Goal: Task Accomplishment & Management: Manage account settings

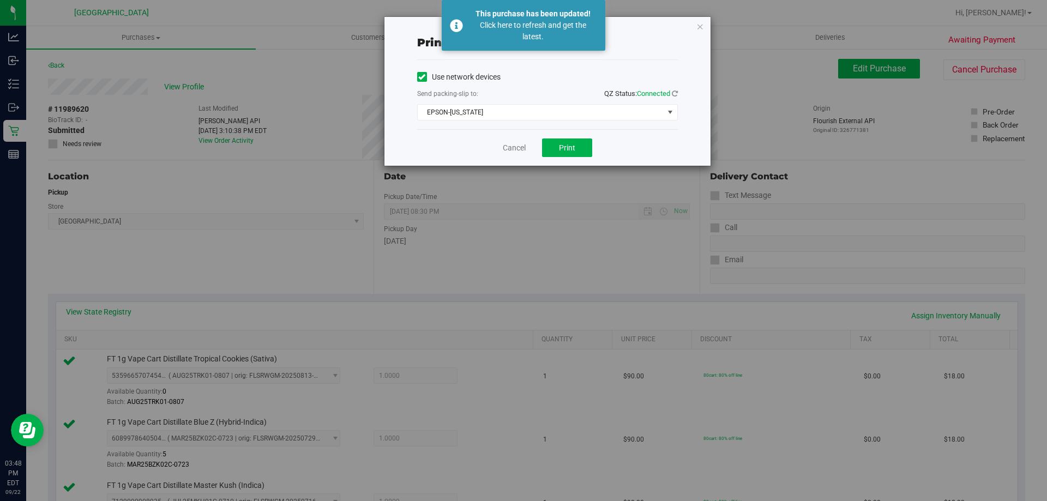
scroll to position [600, 0]
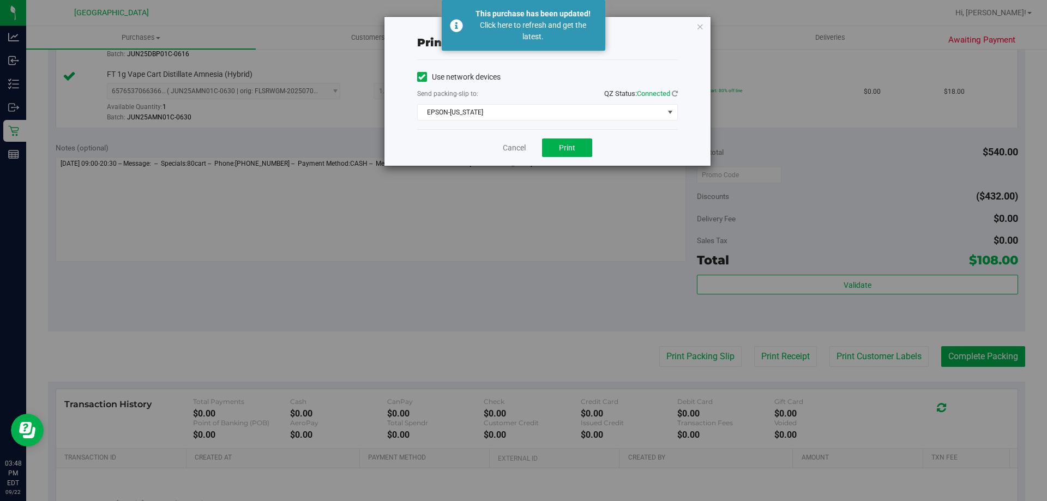
click at [19, 130] on div "Print packing-slip Use network devices Send packing-slip to: QZ Status: Connect…" at bounding box center [527, 250] width 1055 height 501
click at [510, 147] on link "Cancel" at bounding box center [514, 147] width 23 height 11
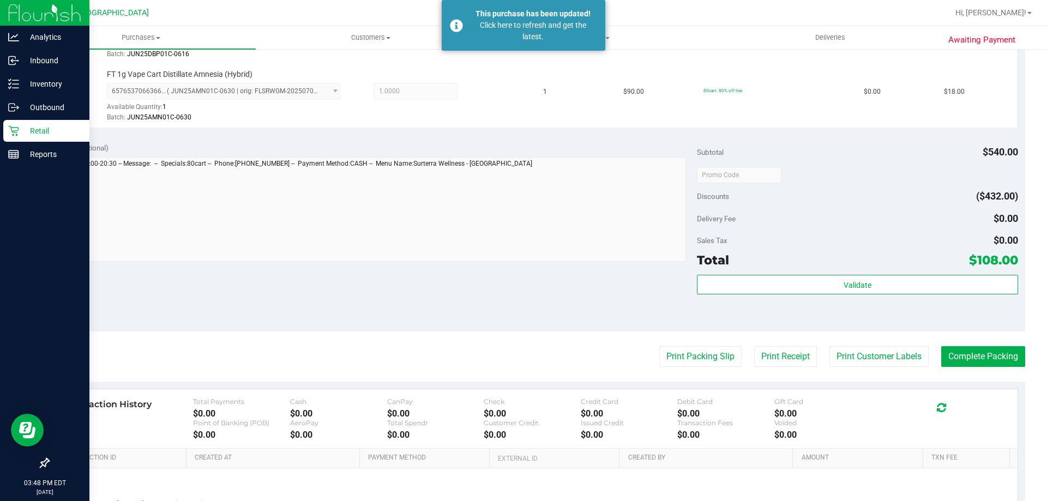
click at [13, 129] on icon at bounding box center [13, 130] width 11 height 11
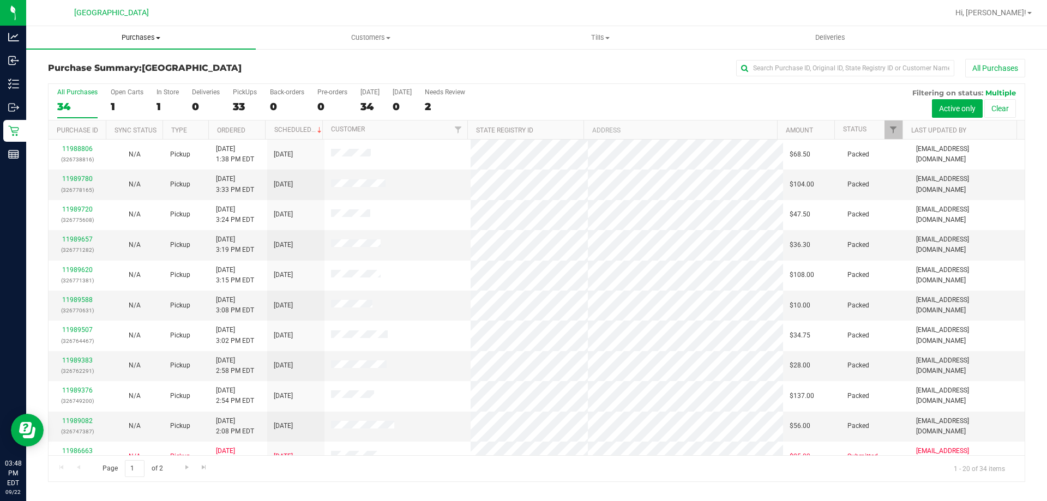
click at [144, 30] on uib-tab-heading "Purchases Summary of purchases Fulfillment All purchases" at bounding box center [141, 37] width 230 height 23
click at [112, 83] on li "Fulfillment" at bounding box center [141, 79] width 230 height 13
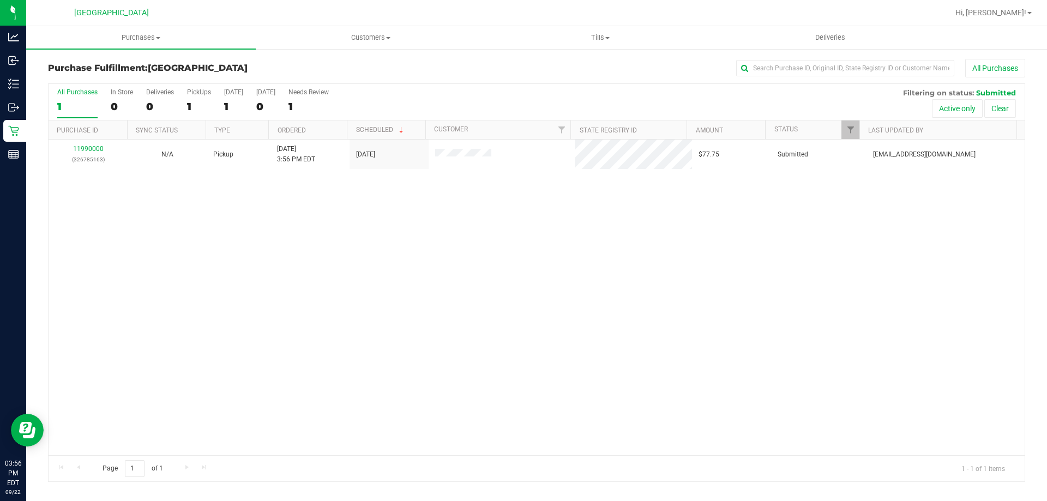
click at [288, 226] on div "11990000 (326785163) N/A Pickup [DATE] 3:56 PM EDT 9/22/2025 $77.75 Submitted […" at bounding box center [537, 298] width 976 height 316
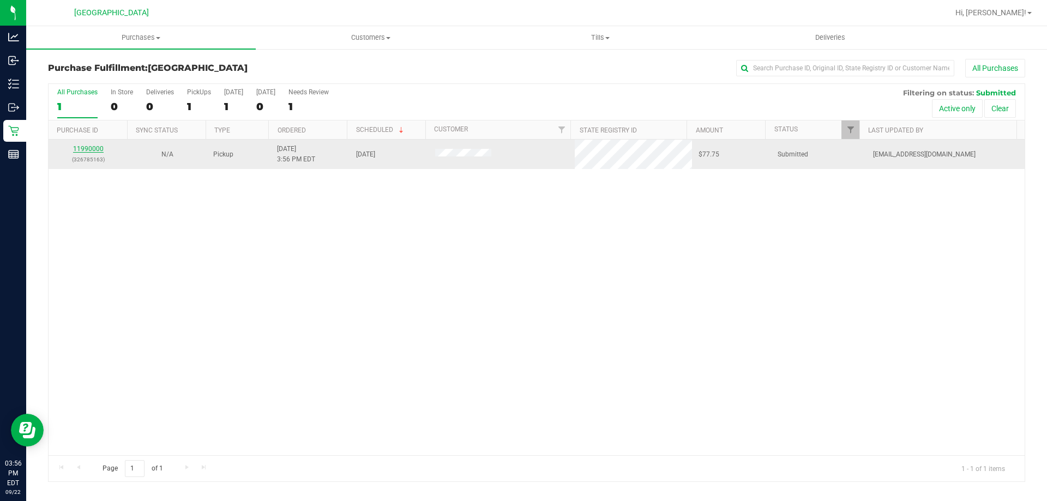
click at [91, 148] on link "11990000" at bounding box center [88, 149] width 31 height 8
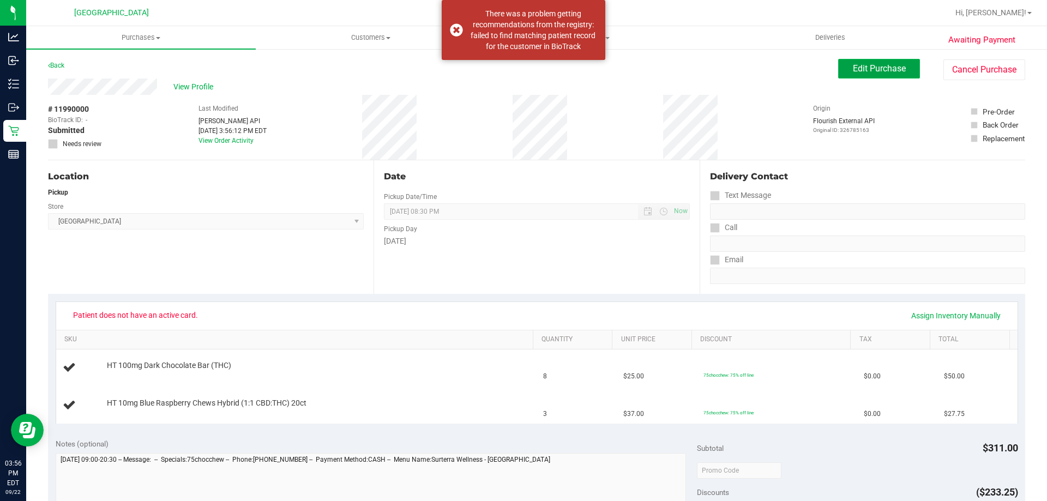
click at [868, 63] on span "Edit Purchase" at bounding box center [879, 68] width 53 height 10
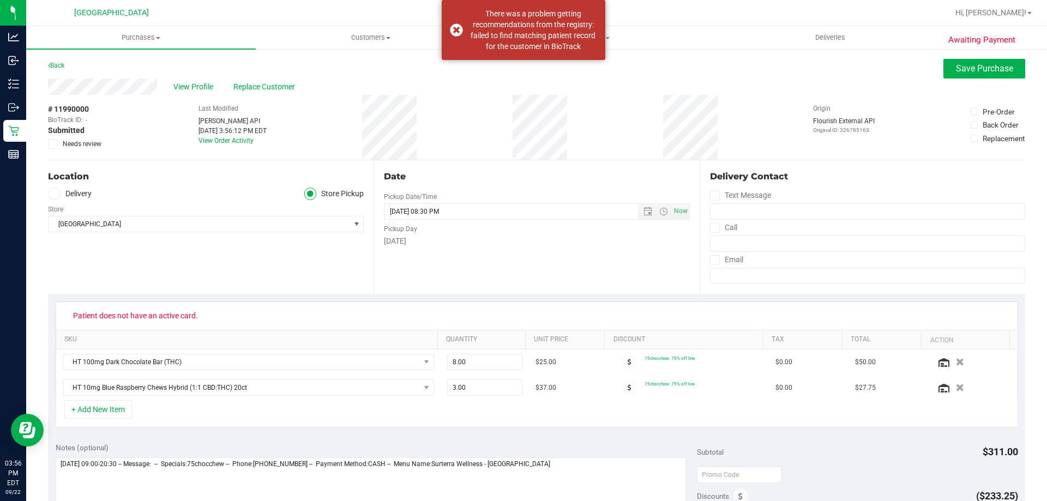
click at [277, 94] on div "View Profile Replace Customer" at bounding box center [536, 87] width 977 height 16
click at [277, 88] on span "Replace Customer" at bounding box center [265, 86] width 65 height 11
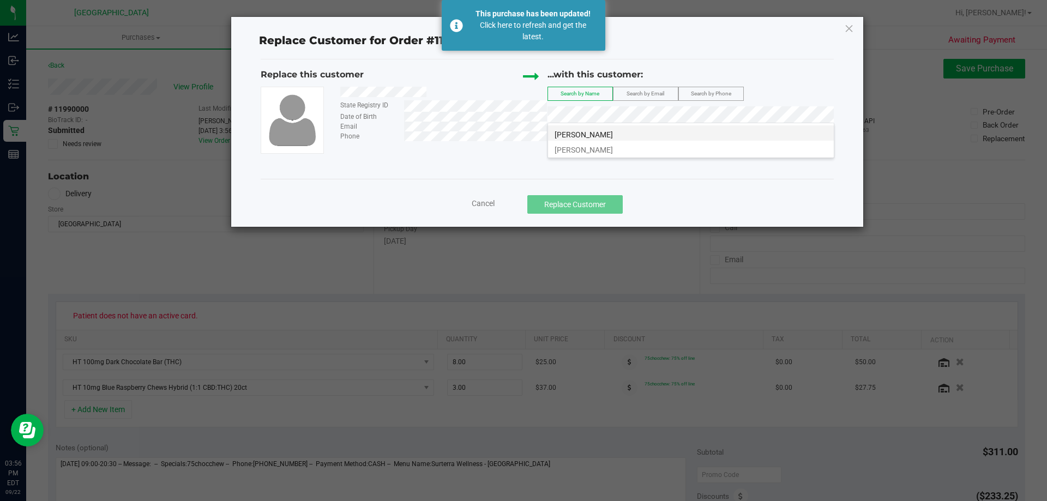
click at [622, 134] on li "[PERSON_NAME]" at bounding box center [691, 132] width 286 height 15
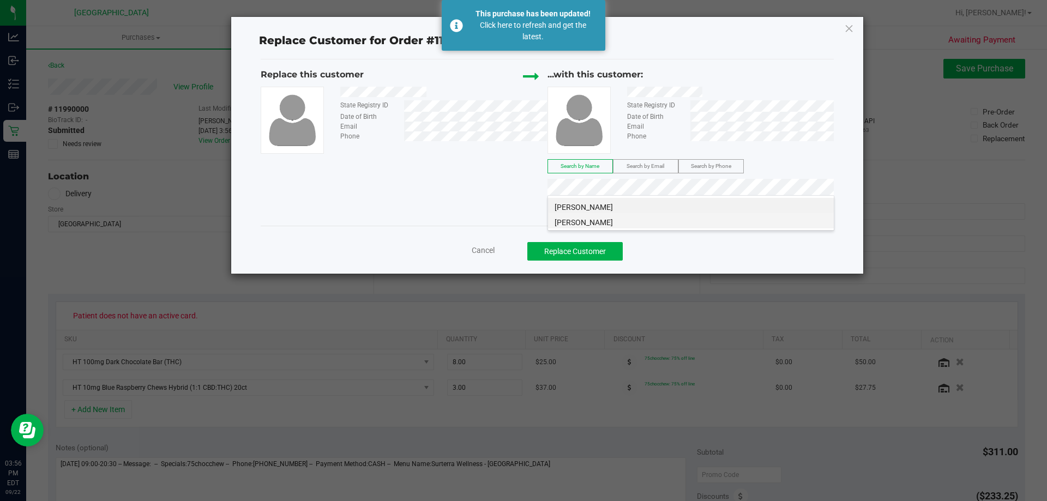
click at [645, 220] on li "[PERSON_NAME]" at bounding box center [691, 220] width 286 height 15
click at [711, 225] on div "Replace this customer State Registry ID Date of Birth Email Phone ...with this …" at bounding box center [547, 142] width 573 height 166
click at [552, 255] on button "Replace Customer" at bounding box center [574, 251] width 95 height 19
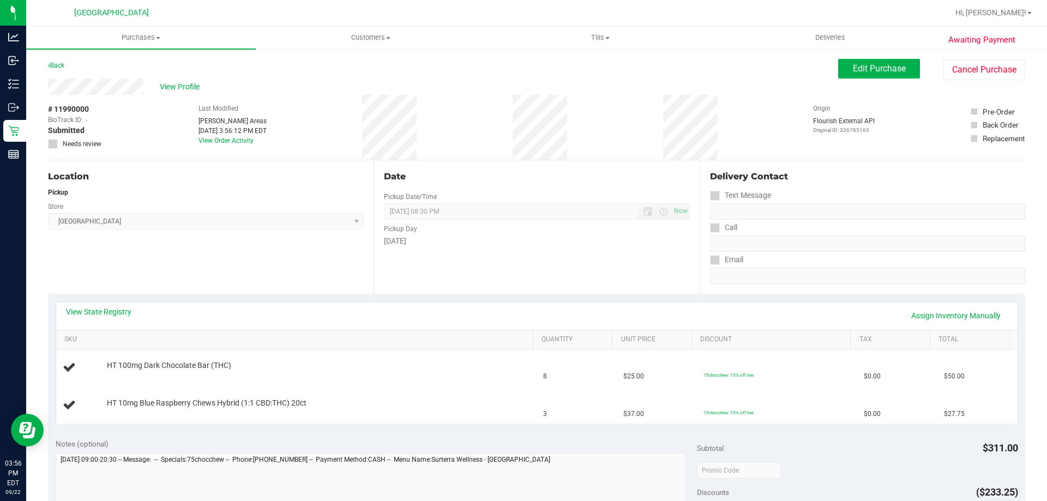
click at [101, 306] on div "View State Registry Assign Inventory Manually" at bounding box center [536, 316] width 961 height 28
click at [103, 312] on link "View State Registry" at bounding box center [98, 311] width 65 height 11
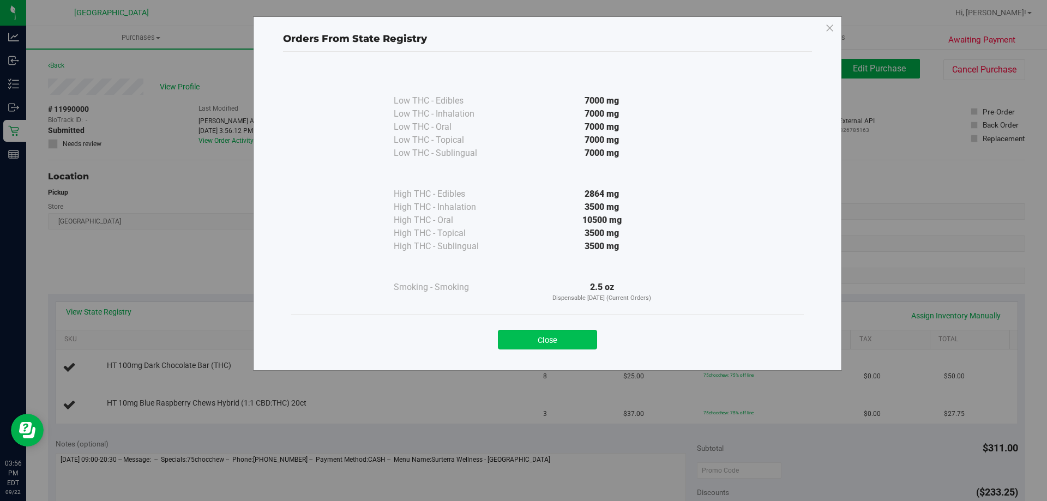
click at [547, 338] on button "Close" at bounding box center [547, 340] width 99 height 20
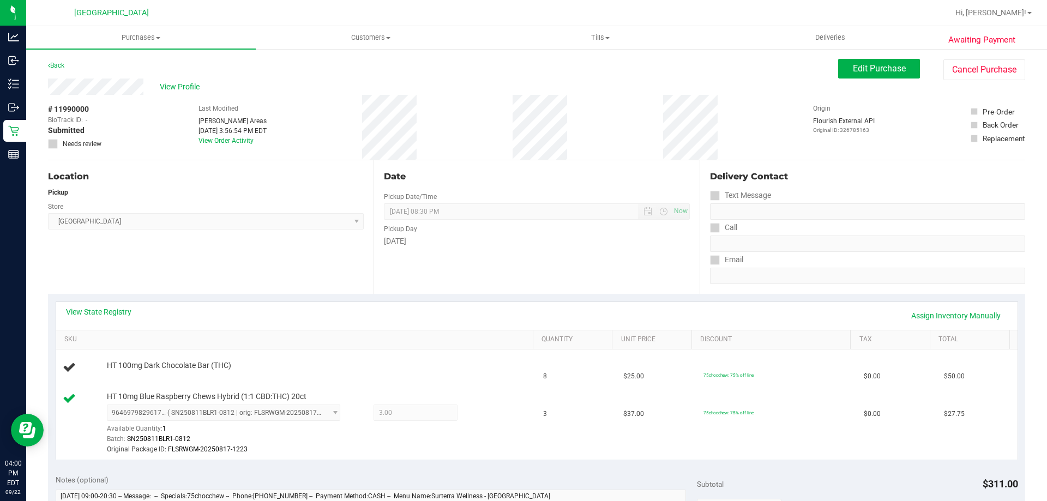
drag, startPoint x: 0, startPoint y: 522, endPoint x: 434, endPoint y: 274, distance: 500.0
click at [434, 274] on div "Date Pickup Date/Time 09/22/2025 Now 09/22/2025 08:30 PM Now Pickup Day Monday" at bounding box center [537, 227] width 326 height 134
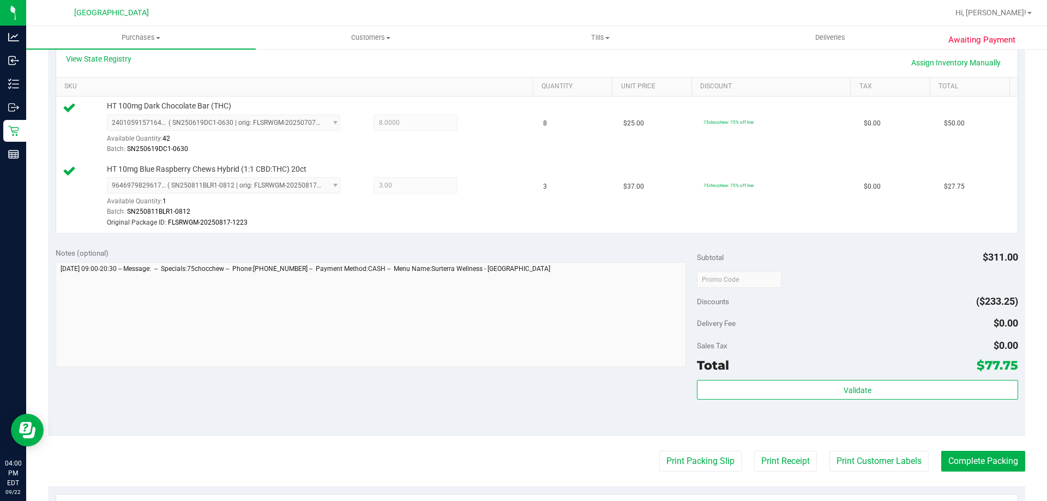
scroll to position [273, 0]
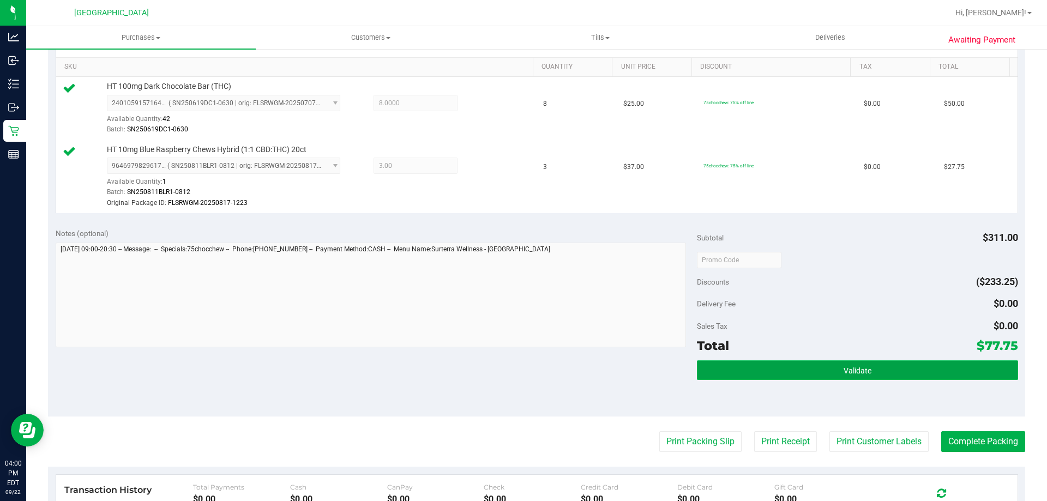
click at [789, 365] on button "Validate" at bounding box center [857, 370] width 321 height 20
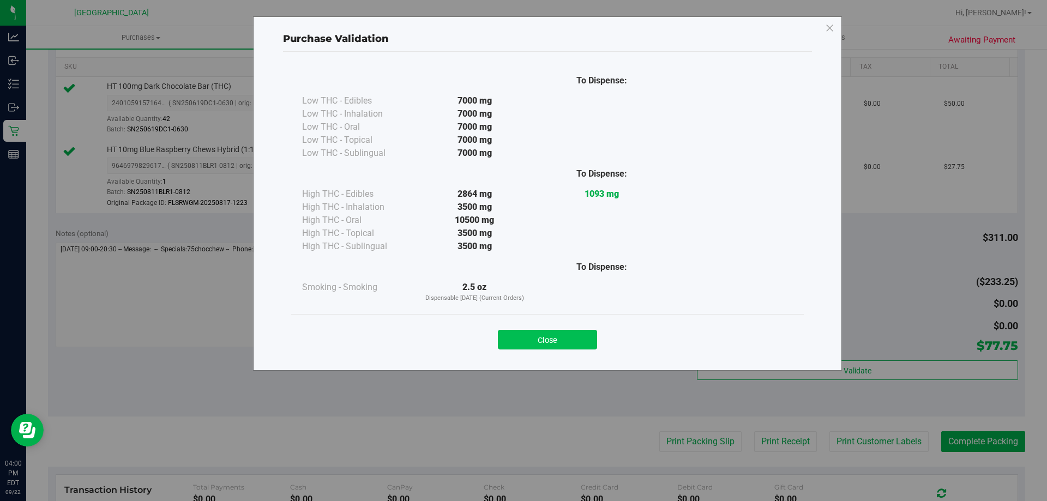
click at [556, 331] on button "Close" at bounding box center [547, 340] width 99 height 20
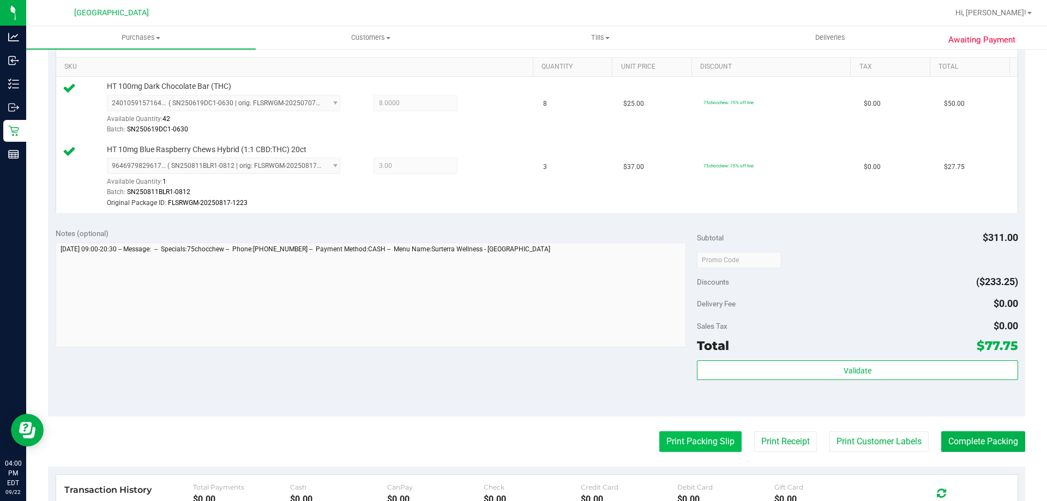
click at [673, 438] on button "Print Packing Slip" at bounding box center [700, 441] width 82 height 21
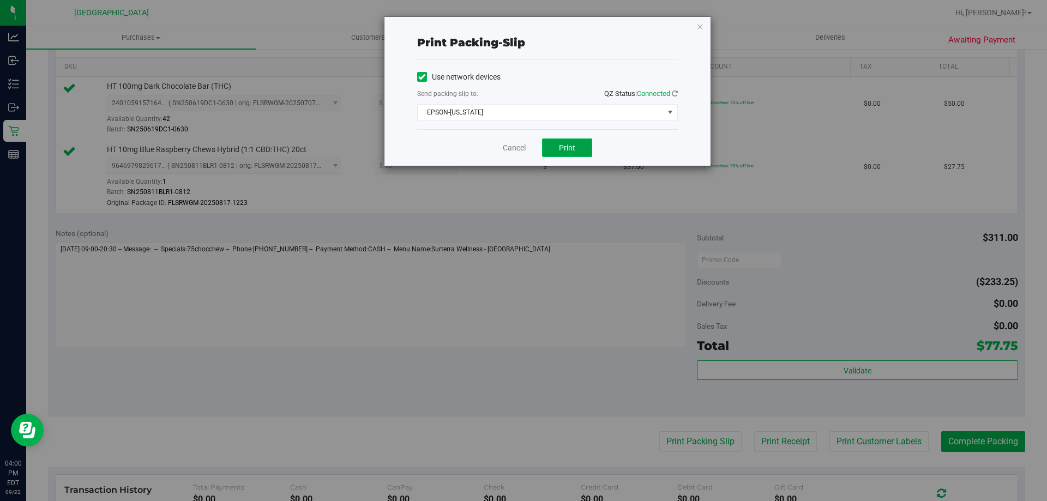
click at [553, 143] on button "Print" at bounding box center [567, 148] width 50 height 19
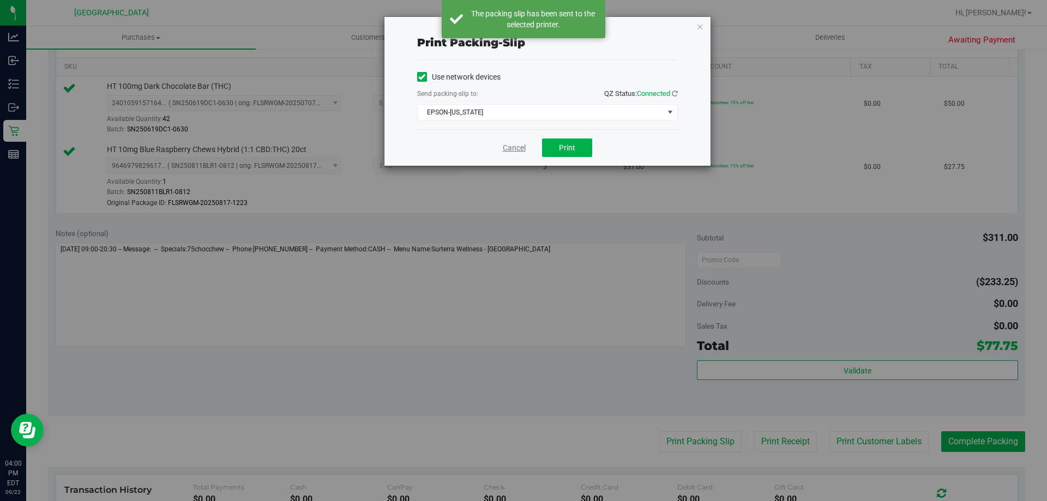
click at [508, 151] on link "Cancel" at bounding box center [514, 147] width 23 height 11
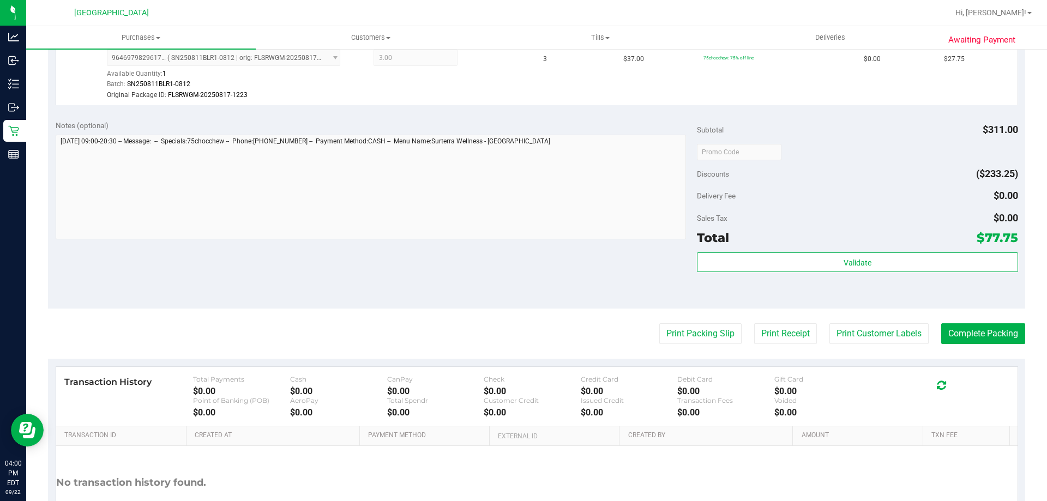
scroll to position [382, 0]
click at [784, 246] on div "Subtotal $311.00 Discounts ($233.25) Delivery Fee $0.00 Sales Tax $0.00 Total $…" at bounding box center [857, 210] width 321 height 182
click at [785, 250] on div "Subtotal $311.00 Discounts ($233.25) Delivery Fee $0.00 Sales Tax $0.00 Total $…" at bounding box center [857, 210] width 321 height 182
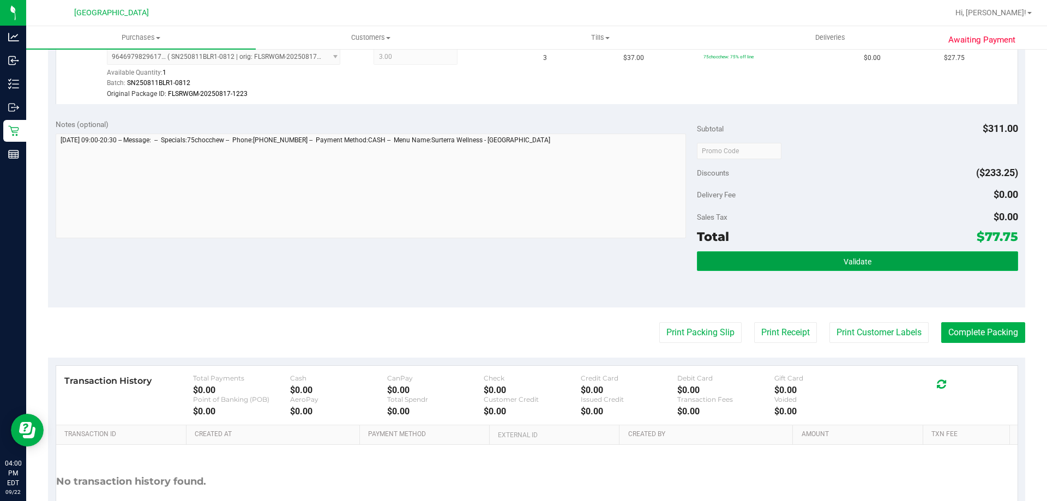
click at [780, 261] on button "Validate" at bounding box center [857, 261] width 321 height 20
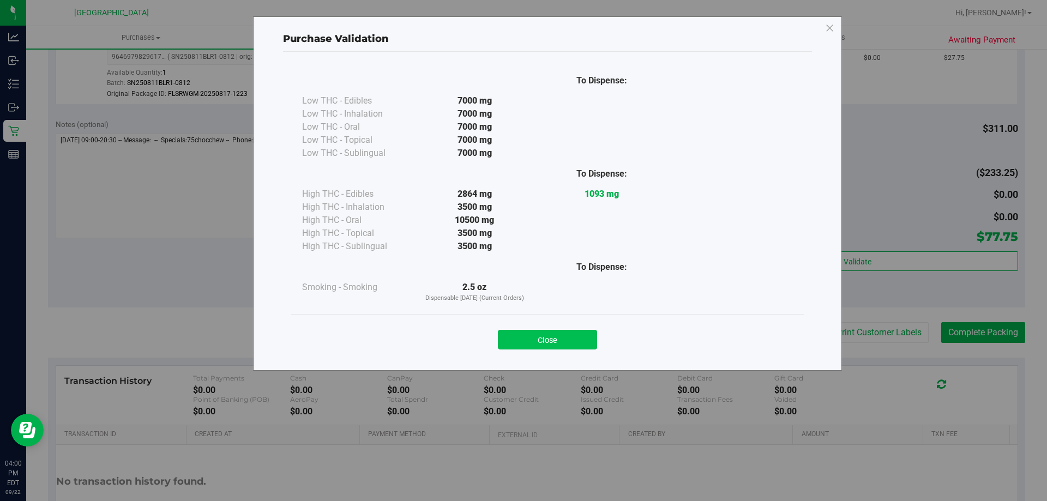
click at [565, 338] on button "Close" at bounding box center [547, 340] width 99 height 20
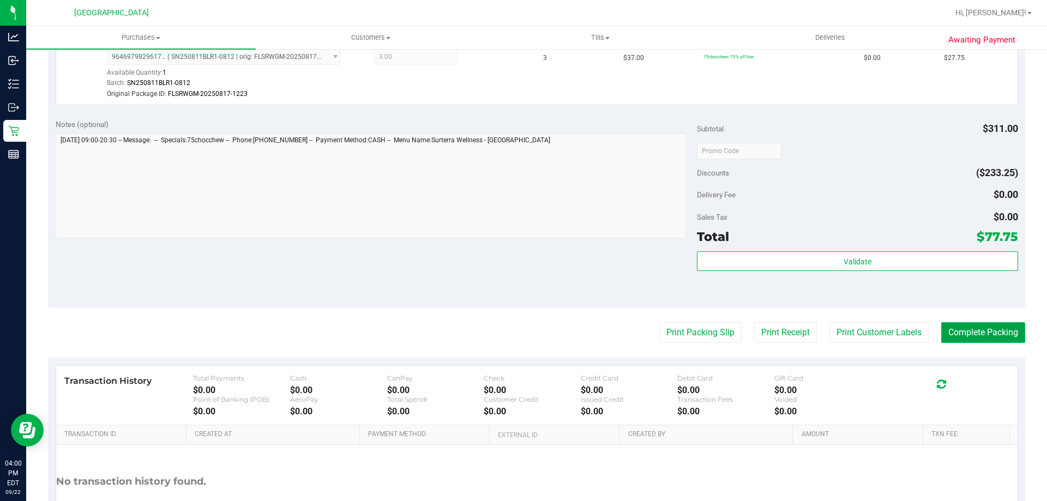
click at [968, 329] on button "Complete Packing" at bounding box center [983, 332] width 84 height 21
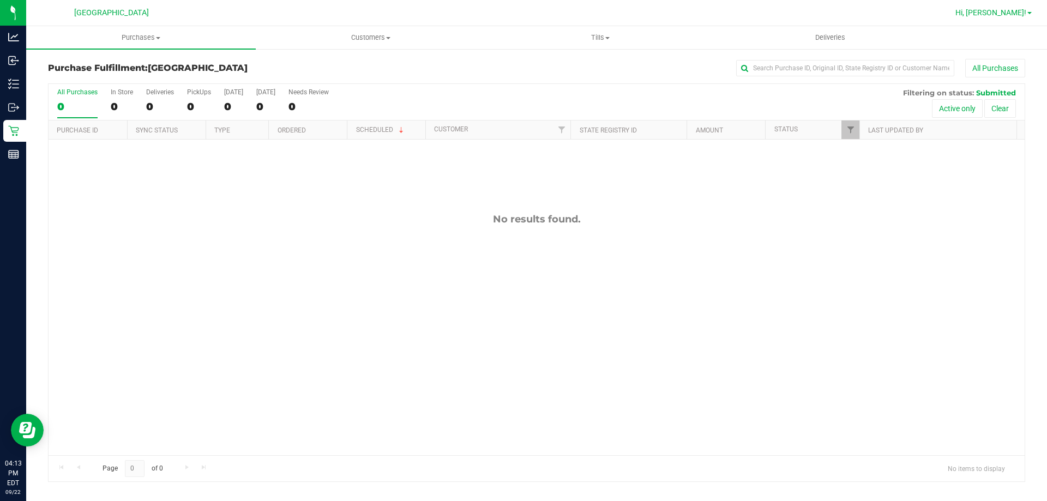
click at [1008, 9] on span "Hi, [PERSON_NAME]!" at bounding box center [990, 12] width 71 height 9
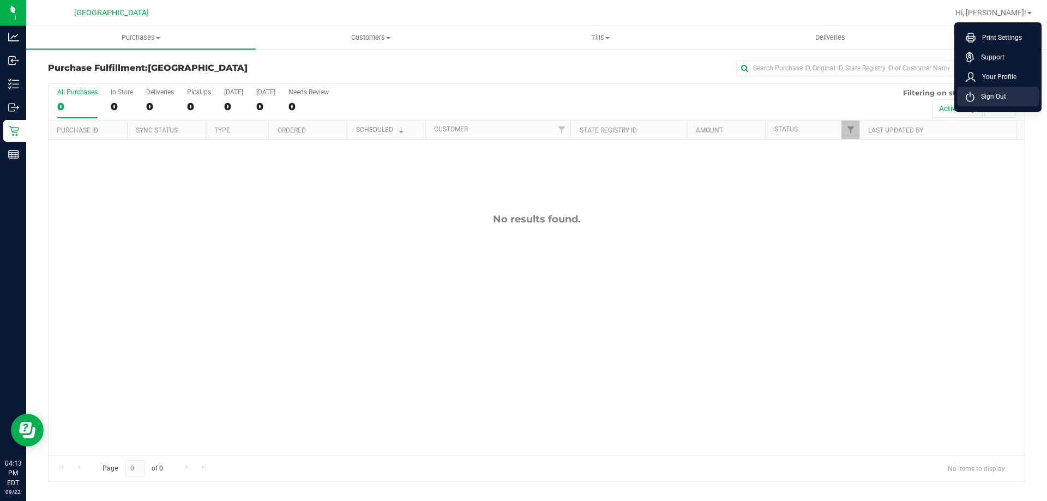
click at [1010, 97] on li "Sign Out" at bounding box center [998, 97] width 82 height 20
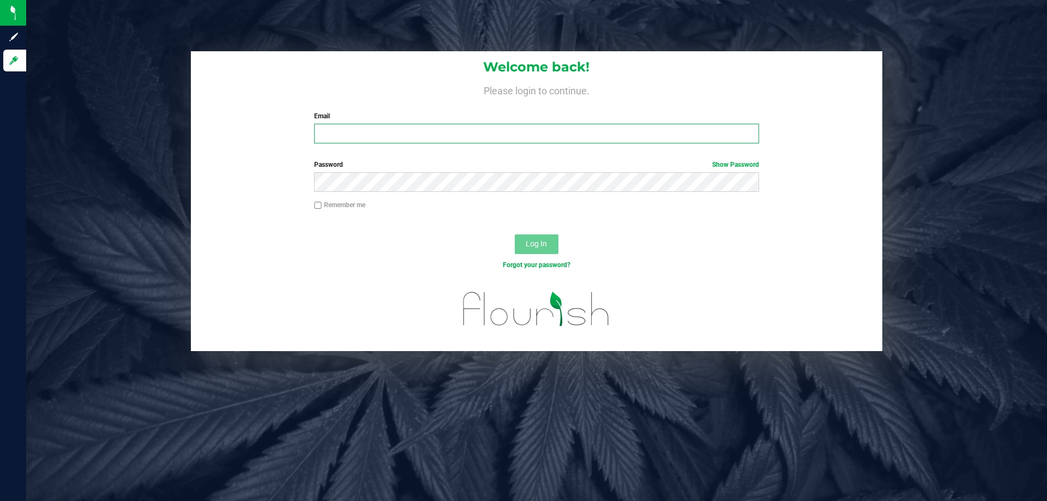
click at [564, 136] on input "Email" at bounding box center [536, 134] width 444 height 20
click at [366, 130] on input "mserrano@parallel.com" at bounding box center [536, 134] width 444 height 20
type input "mserrano@liveparallel.com"
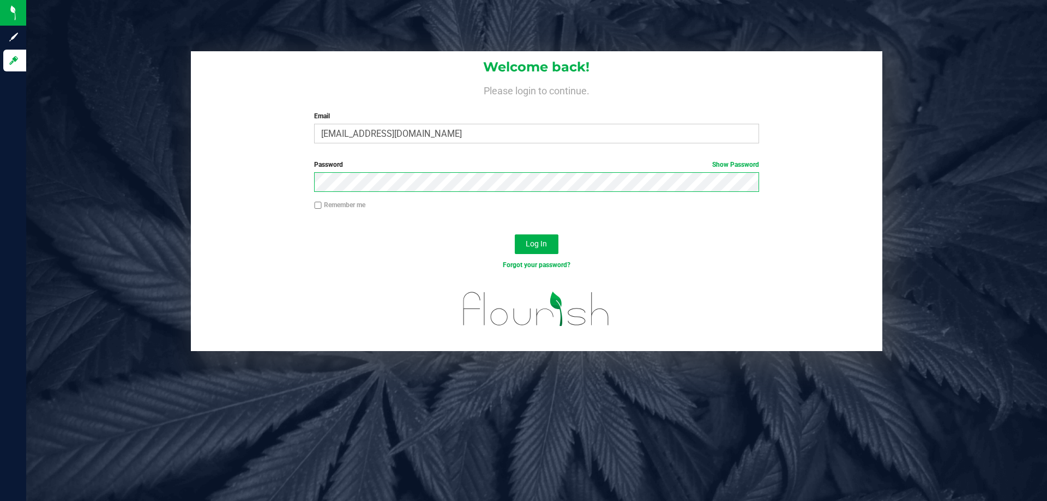
click at [515, 234] on button "Log In" at bounding box center [537, 244] width 44 height 20
